Goal: Find specific page/section: Find specific page/section

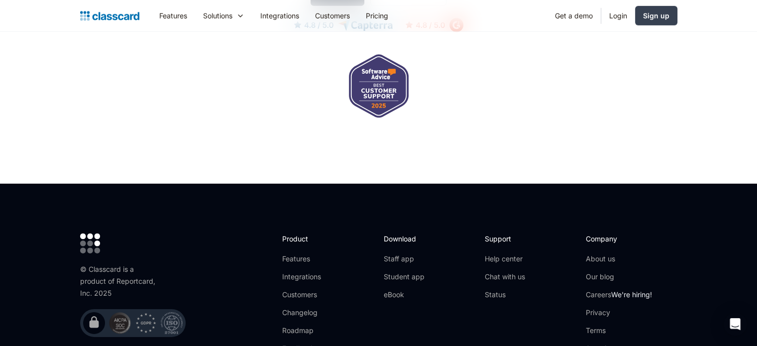
scroll to position [3379, 0]
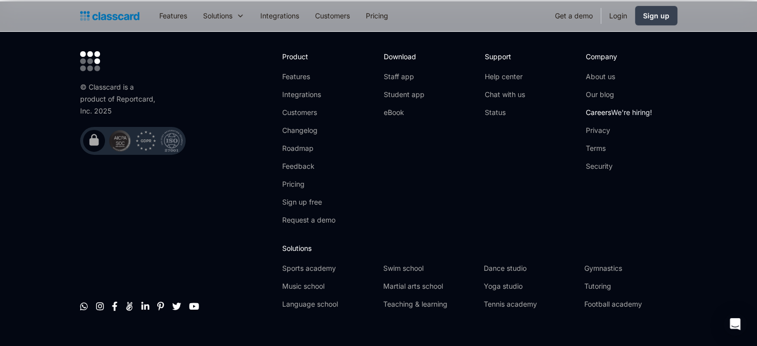
click at [611, 107] on link "Careers We're hiring!" at bounding box center [619, 112] width 66 height 10
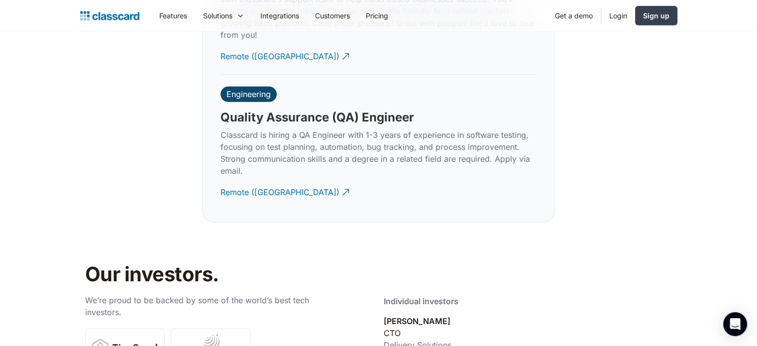
scroll to position [3090, 0]
click at [253, 179] on div "Remote (India)" at bounding box center [279, 187] width 119 height 19
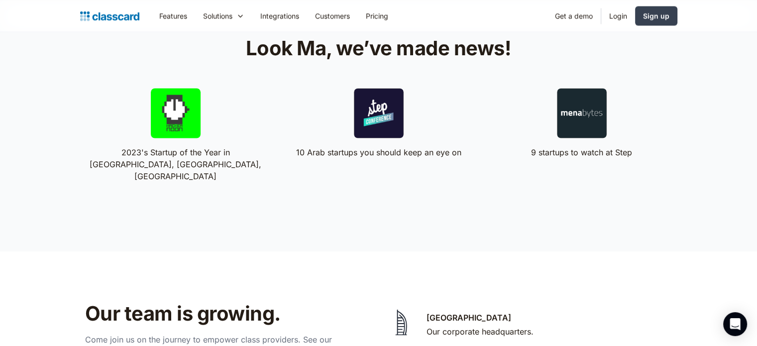
scroll to position [1730, 0]
